Goal: Communication & Community: Answer question/provide support

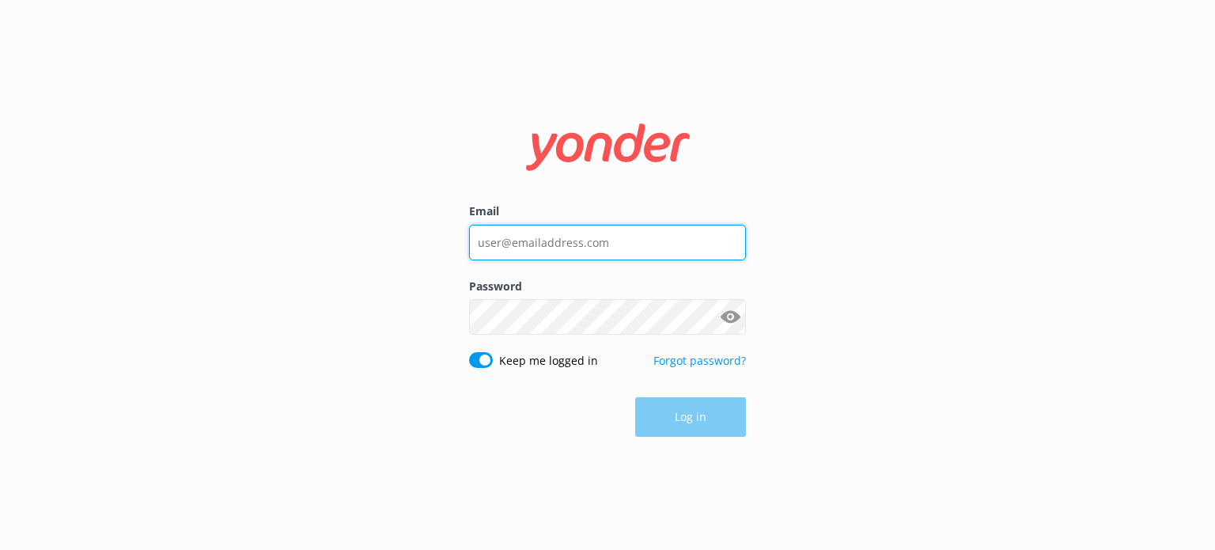
type input "[EMAIL_ADDRESS][DOMAIN_NAME]"
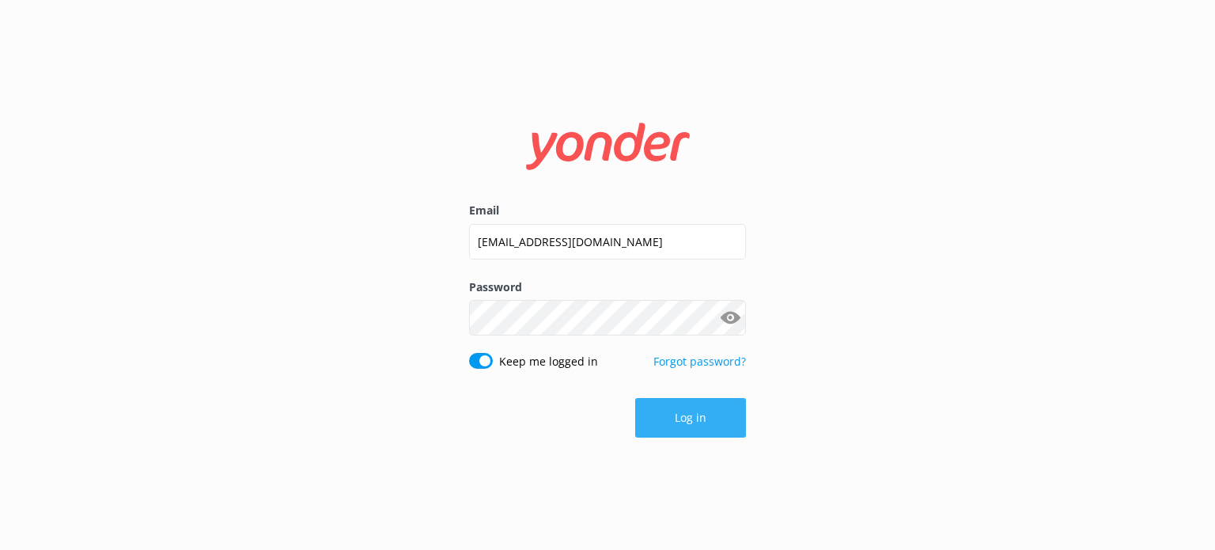
click at [653, 433] on button "Log in" at bounding box center [690, 418] width 111 height 40
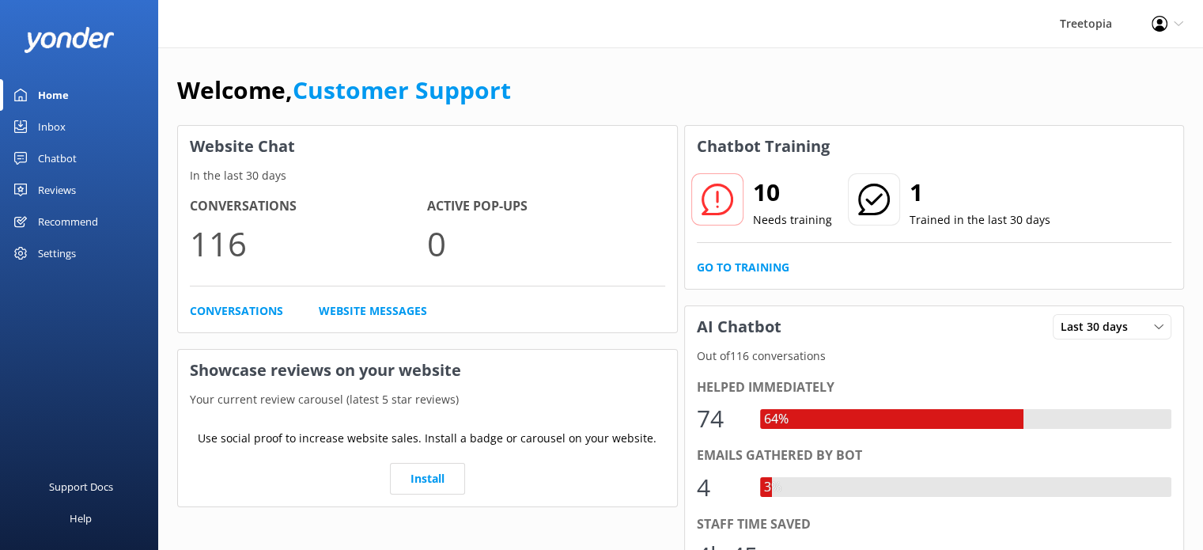
click at [70, 124] on link "Inbox" at bounding box center [79, 127] width 158 height 32
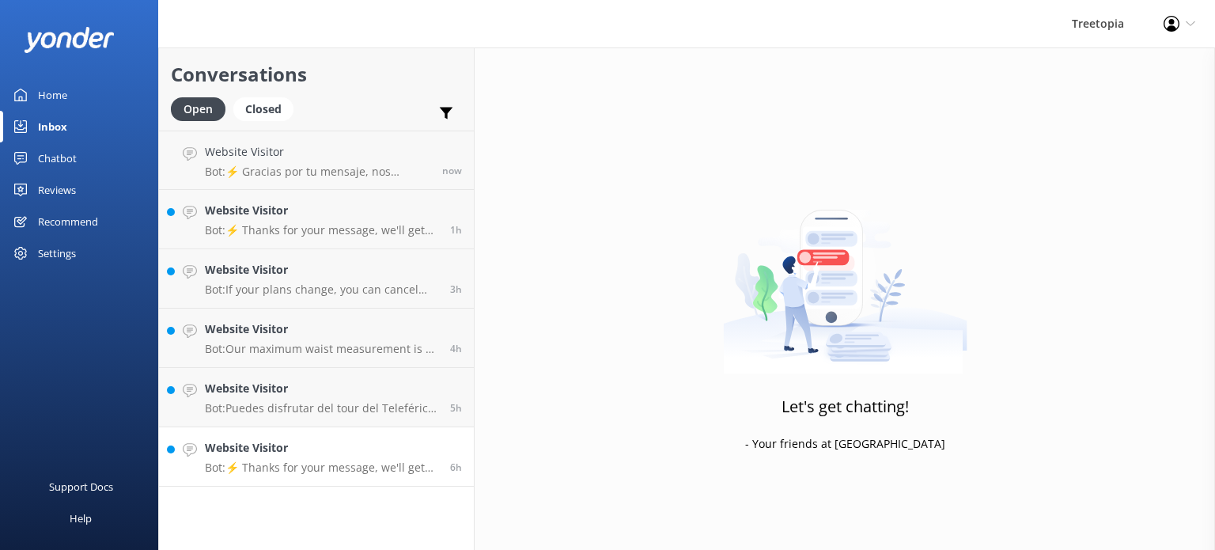
click at [347, 464] on p "Bot: ⚡ Thanks for your message, we'll get back to you as soon as we can. You're…" at bounding box center [321, 467] width 233 height 14
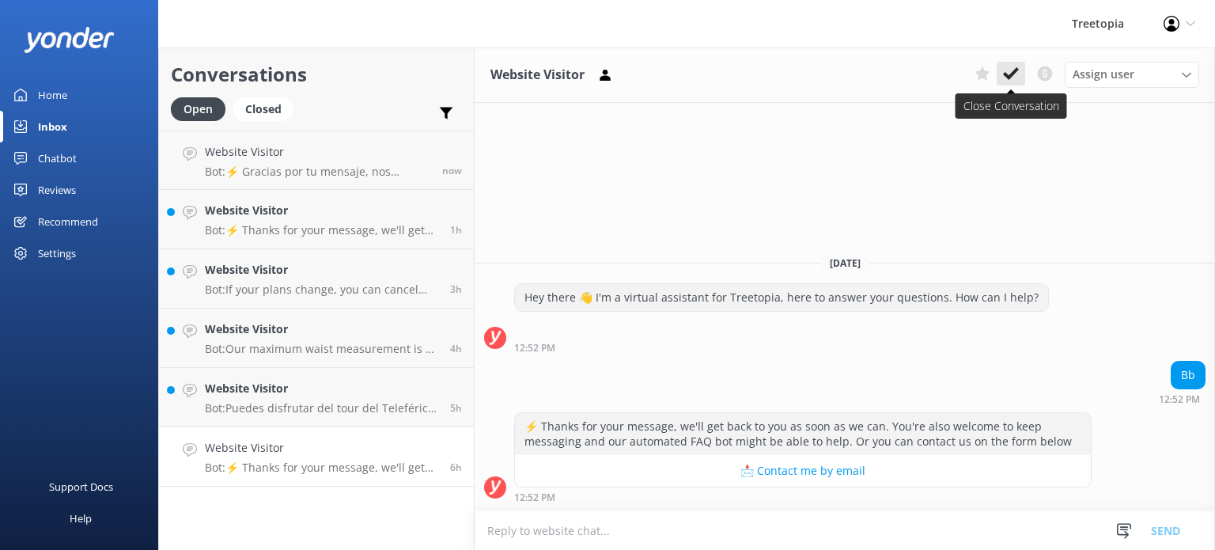
click at [1014, 75] on icon at bounding box center [1011, 74] width 16 height 16
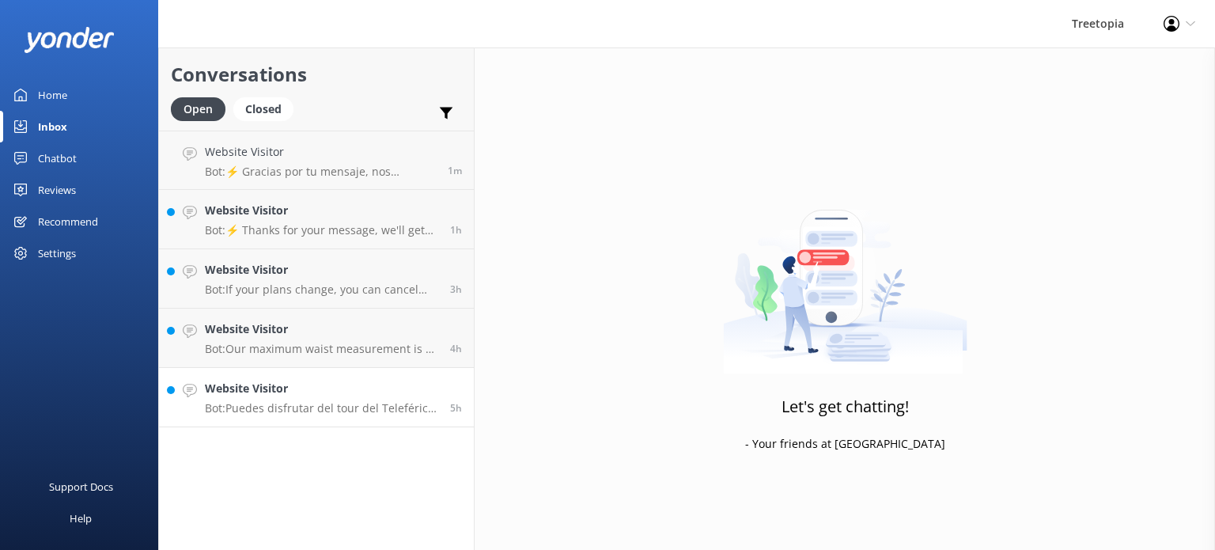
click at [356, 404] on p "Bot: Puedes disfrutar del tour del Teleférico (TreeTram) en [GEOGRAPHIC_DATA], …" at bounding box center [321, 408] width 233 height 14
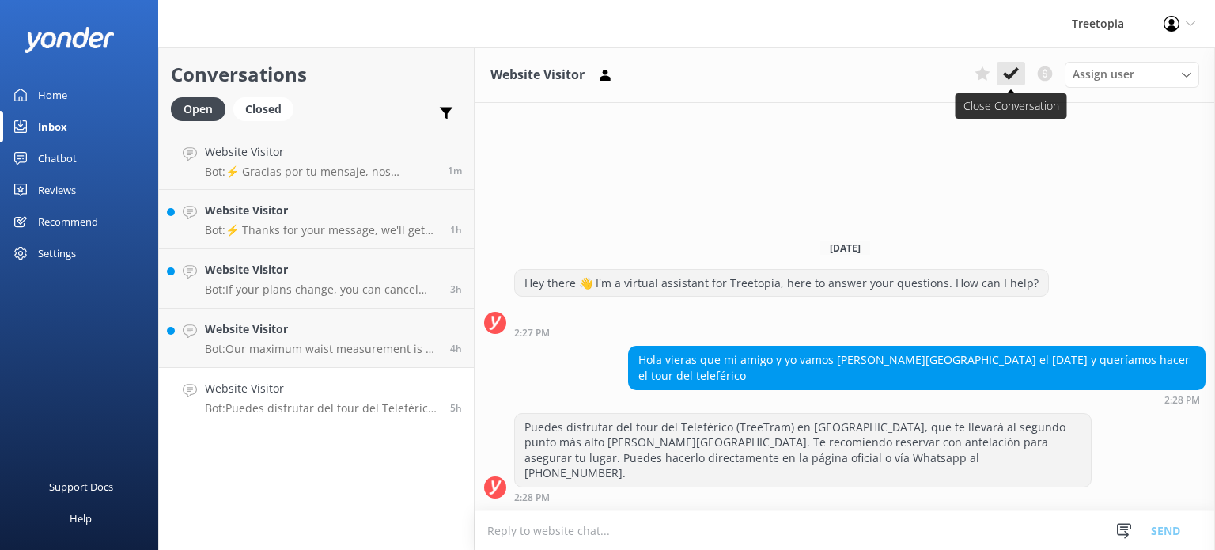
click at [1005, 78] on icon at bounding box center [1011, 74] width 16 height 16
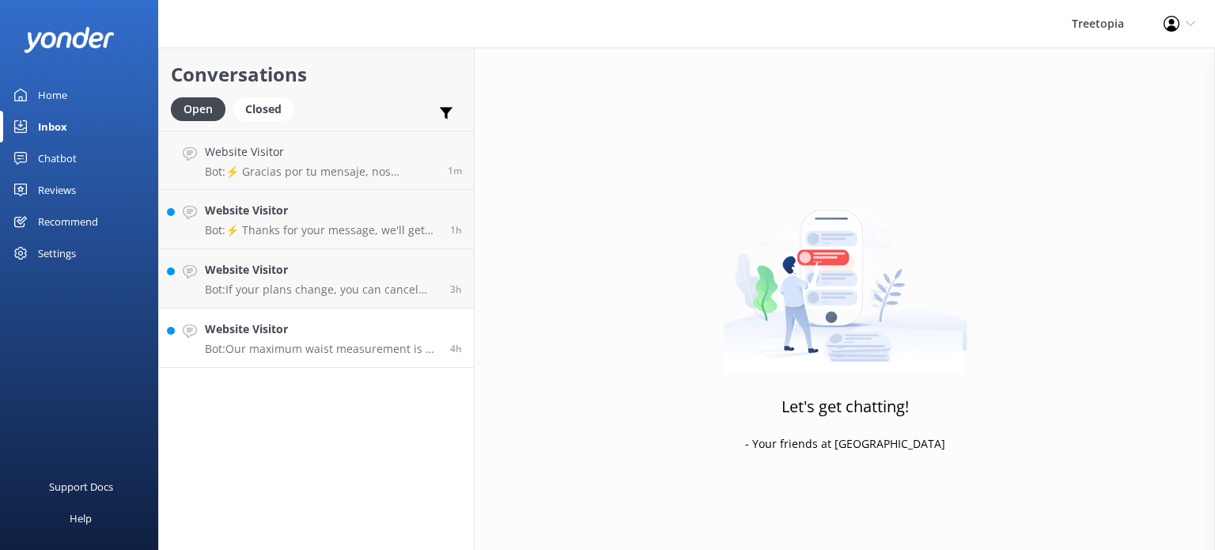
click at [366, 346] on p "Bot: Our maximum waist measurement is 47 inches (120 cm)." at bounding box center [321, 349] width 233 height 14
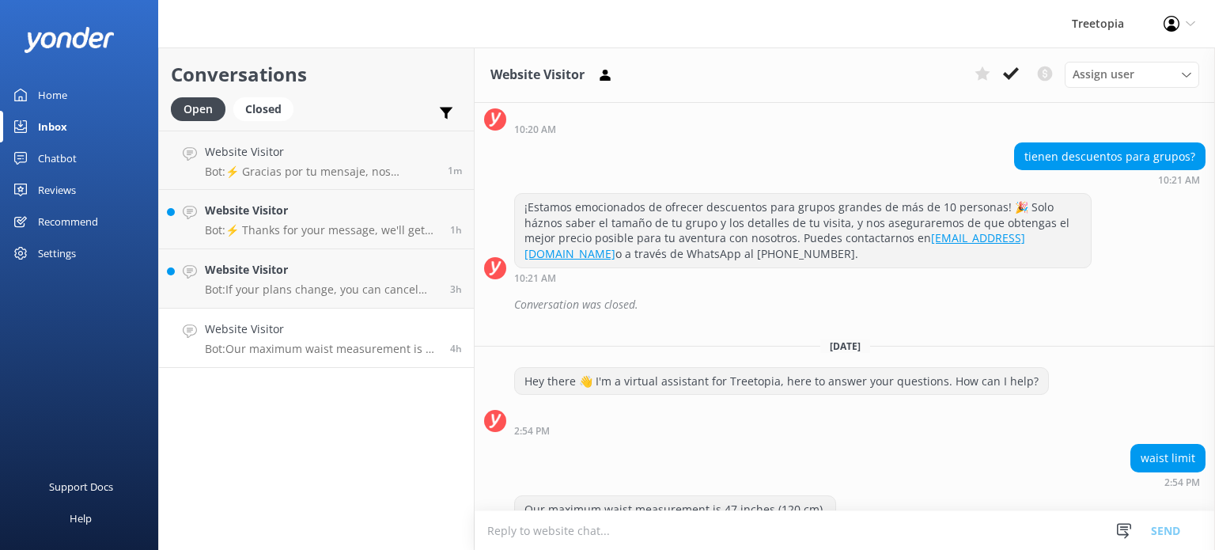
scroll to position [424, 0]
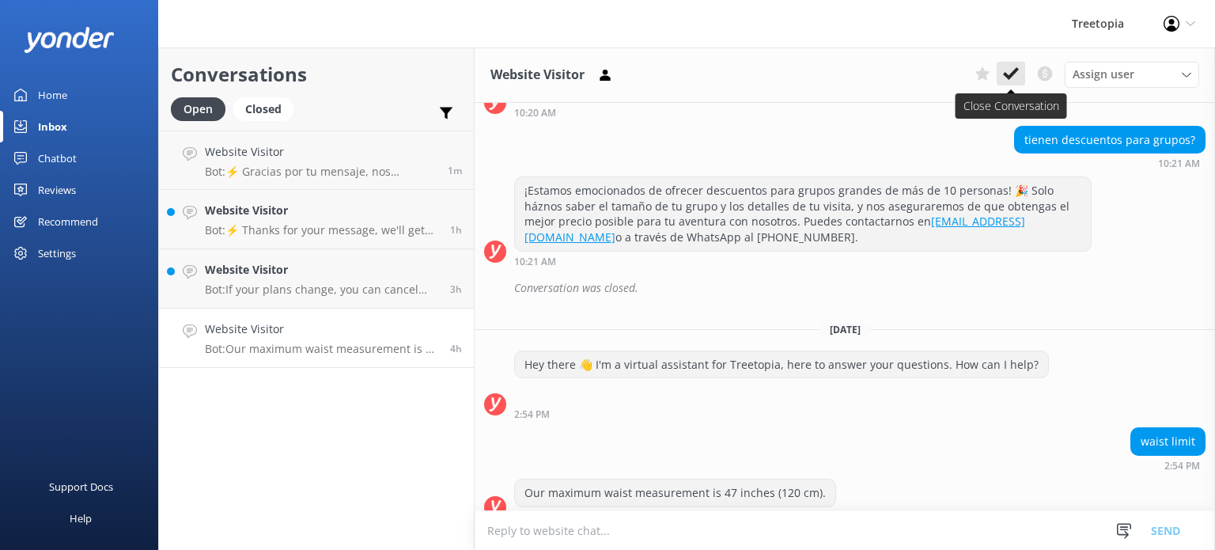
click at [1009, 69] on icon at bounding box center [1011, 74] width 16 height 16
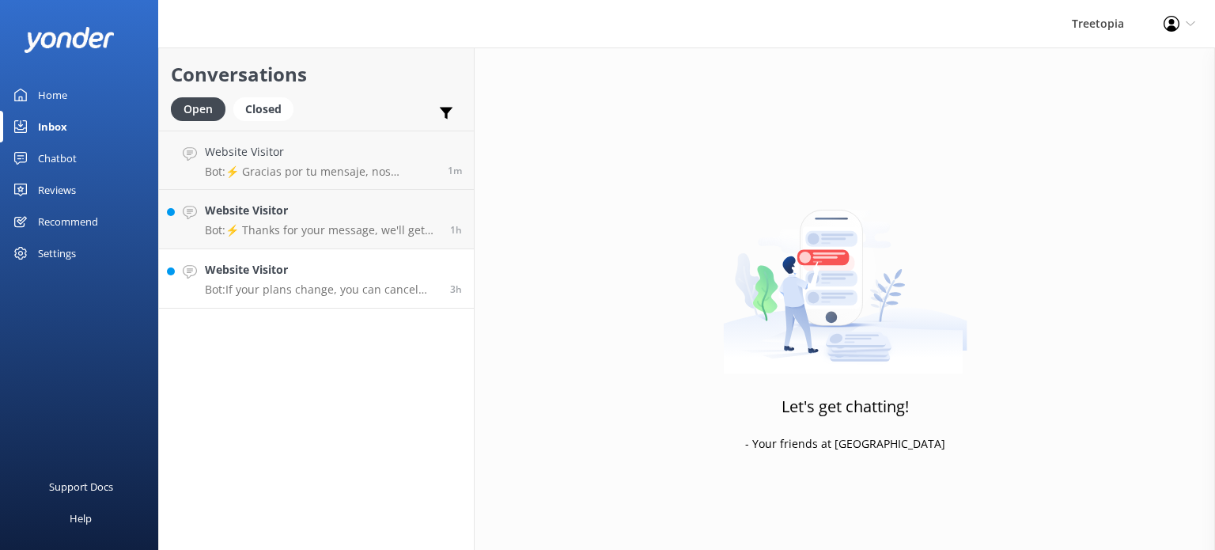
click at [328, 292] on p "Bot: If your plans change, you can cancel your reservation up to 48 hours befor…" at bounding box center [321, 289] width 233 height 14
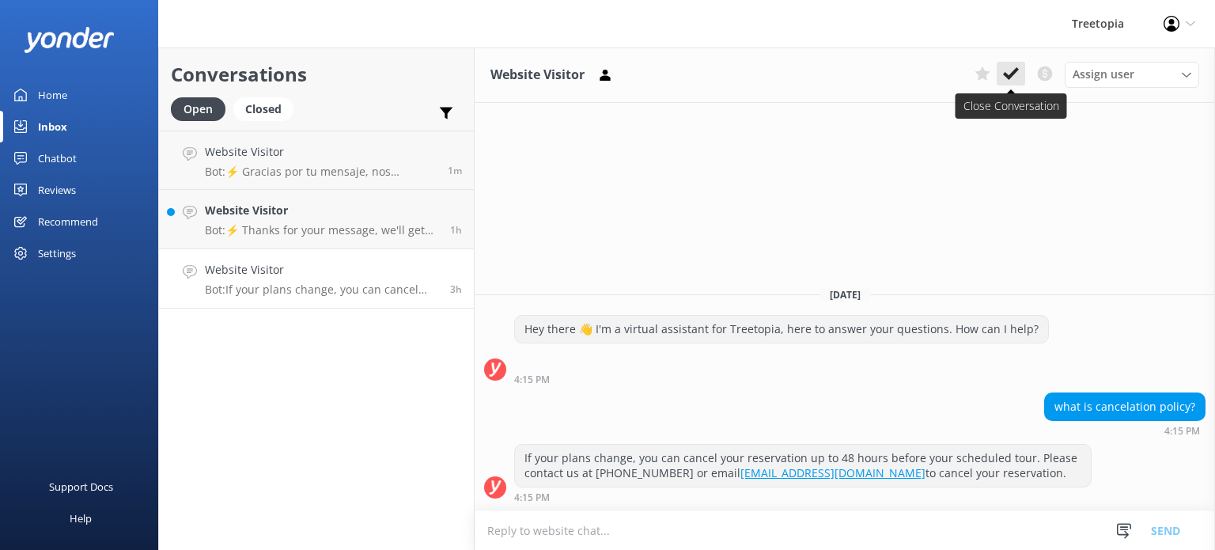
click at [1006, 71] on icon at bounding box center [1011, 74] width 16 height 16
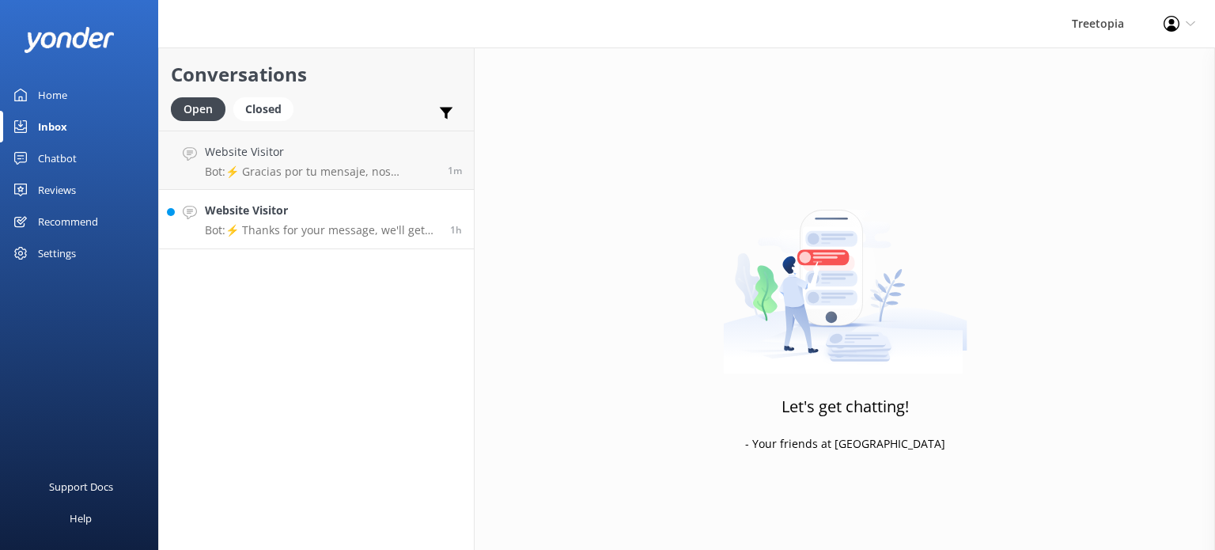
click at [335, 243] on link "Website Visitor Bot: ⚡ Thanks for your message, we'll get back to you as soon a…" at bounding box center [316, 219] width 315 height 59
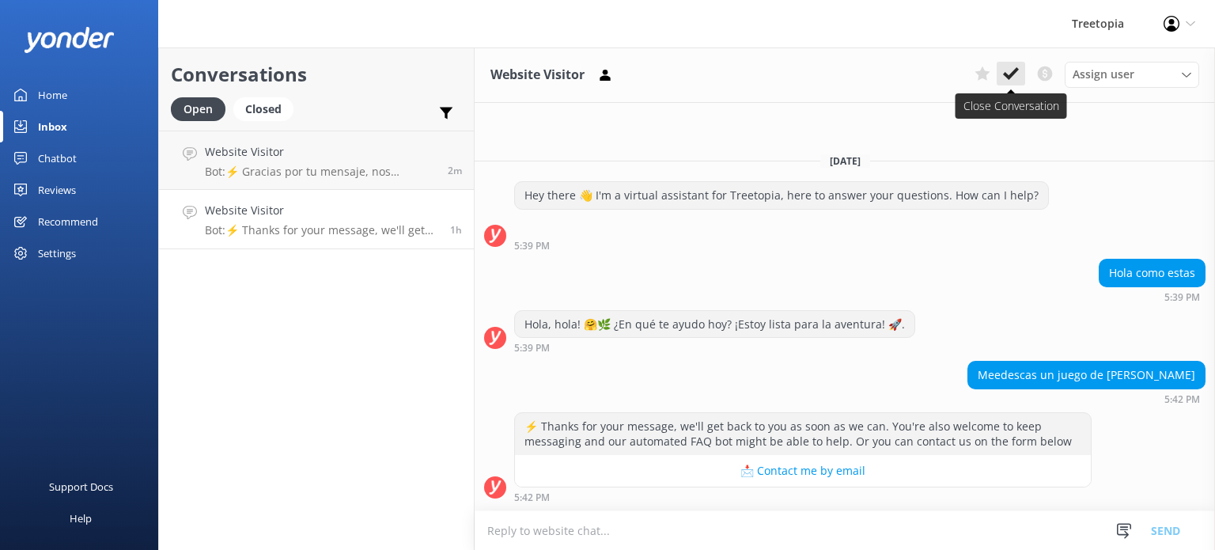
click at [1006, 72] on icon at bounding box center [1011, 74] width 16 height 16
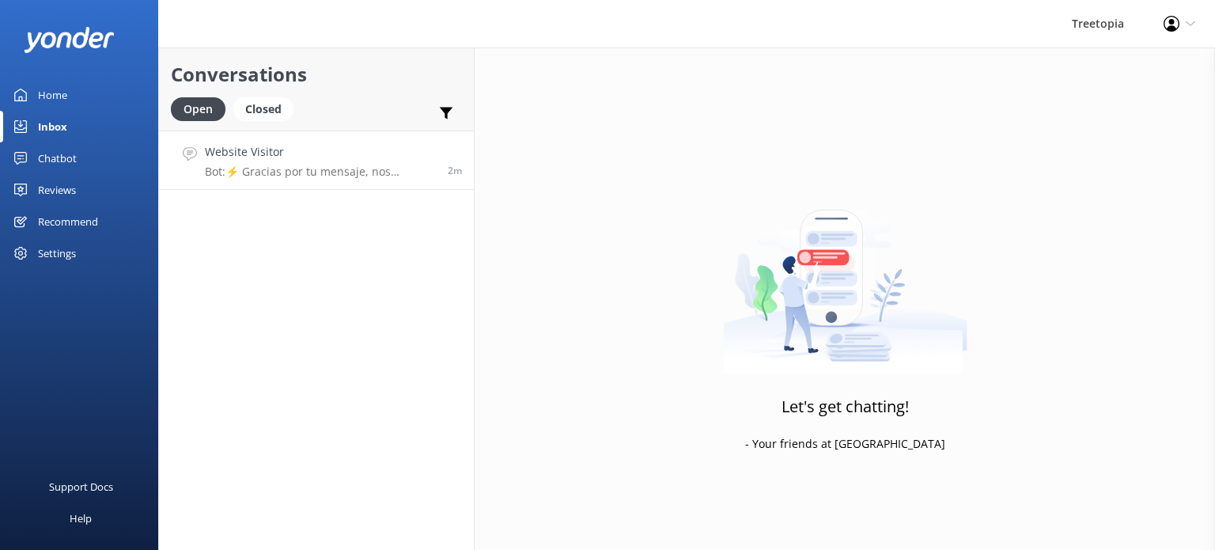
click at [345, 164] on div "Website Visitor Bot: ⚡ Gracias por tu mensaje, nos pondremos en contacto contig…" at bounding box center [320, 160] width 231 height 34
